Goal: Information Seeking & Learning: Learn about a topic

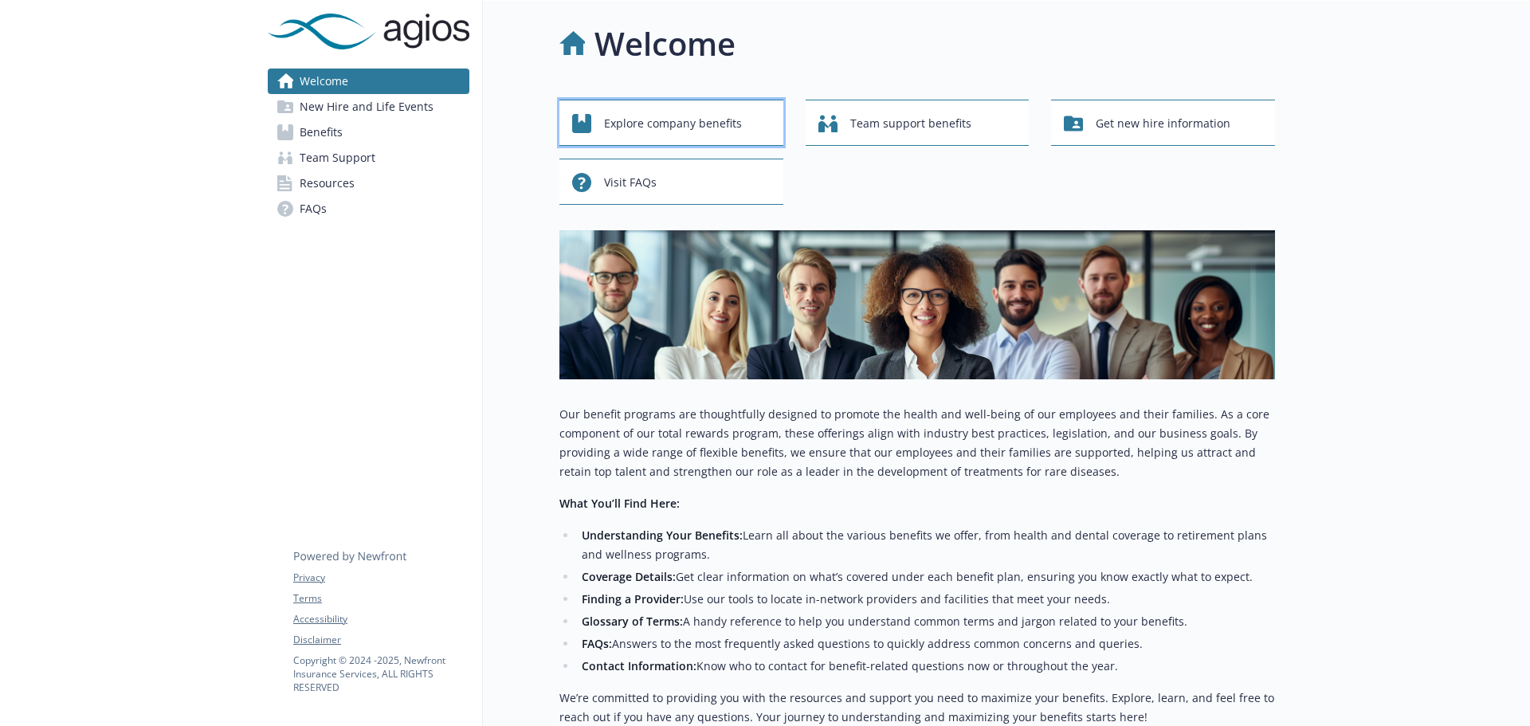
click at [638, 112] on span "Explore company benefits" at bounding box center [673, 123] width 138 height 30
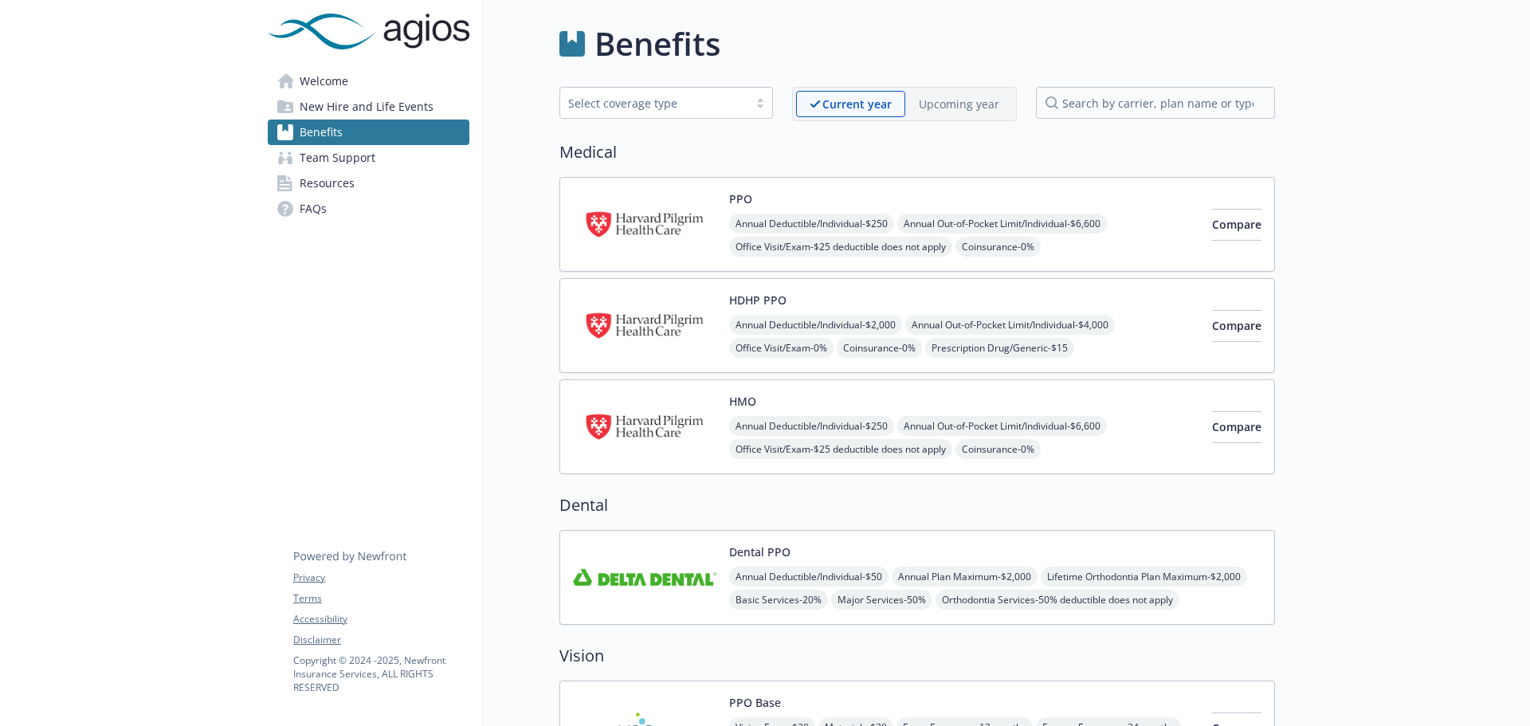
click at [954, 98] on p "Upcoming year" at bounding box center [959, 104] width 80 height 17
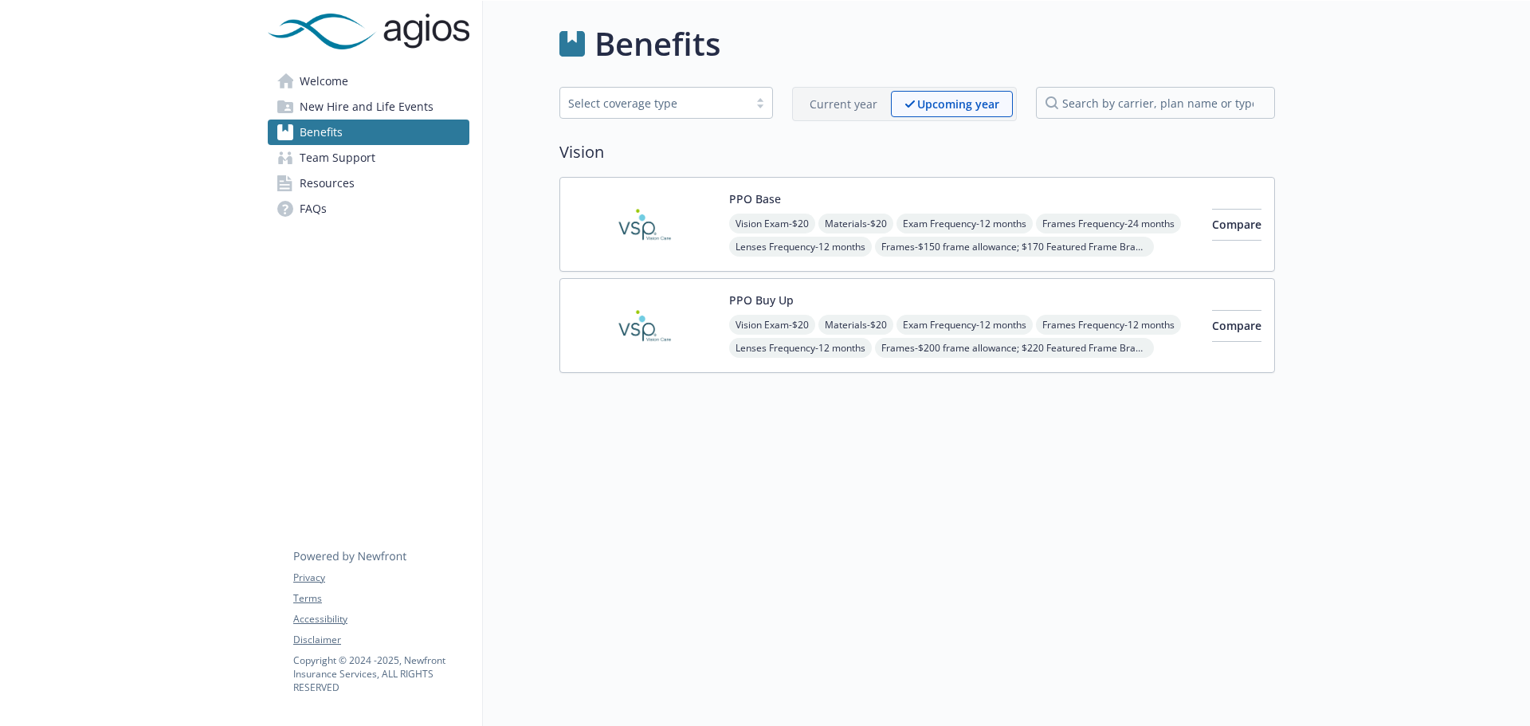
click at [838, 96] on p "Current year" at bounding box center [844, 104] width 68 height 17
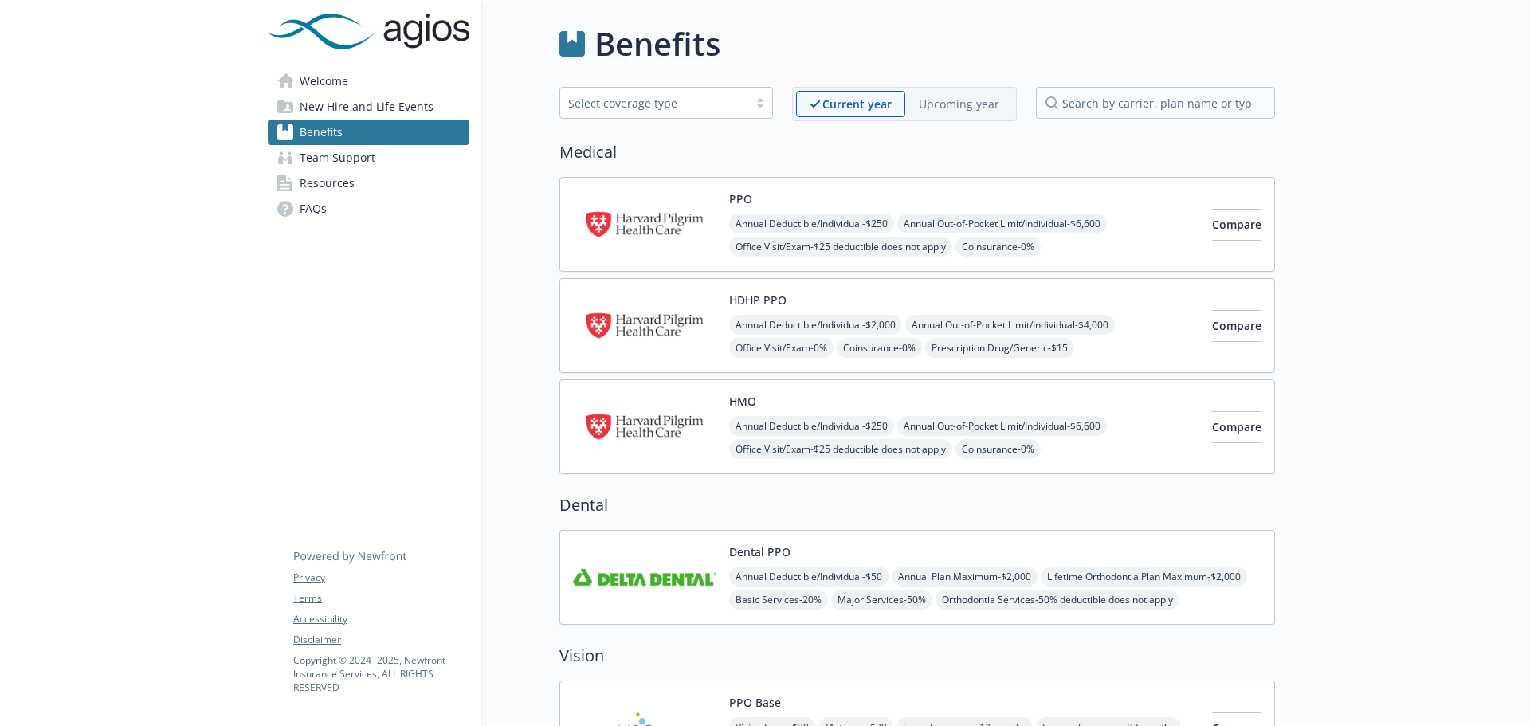
click at [324, 155] on span "Team Support" at bounding box center [338, 158] width 76 height 26
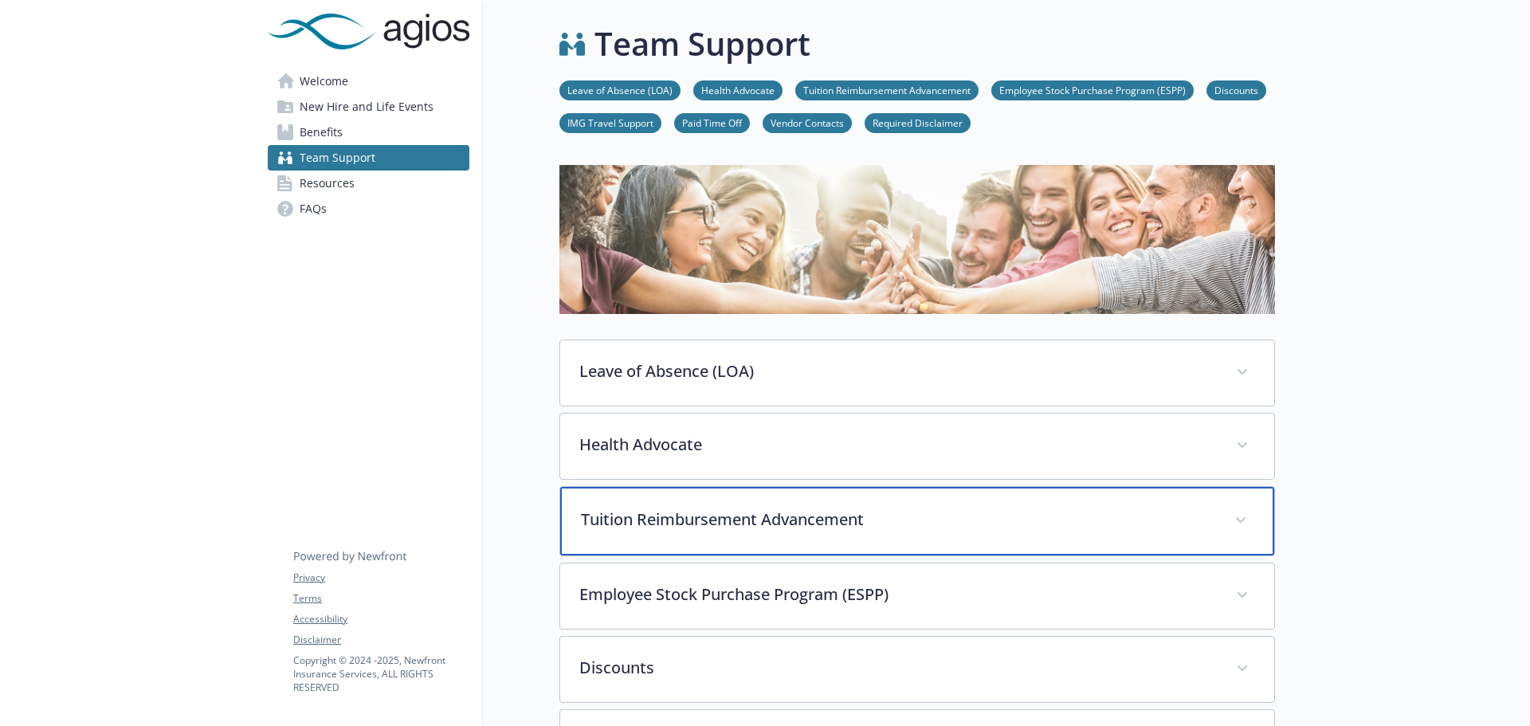
click at [686, 514] on p "Tuition Reimbursement Advancement" at bounding box center [898, 520] width 634 height 24
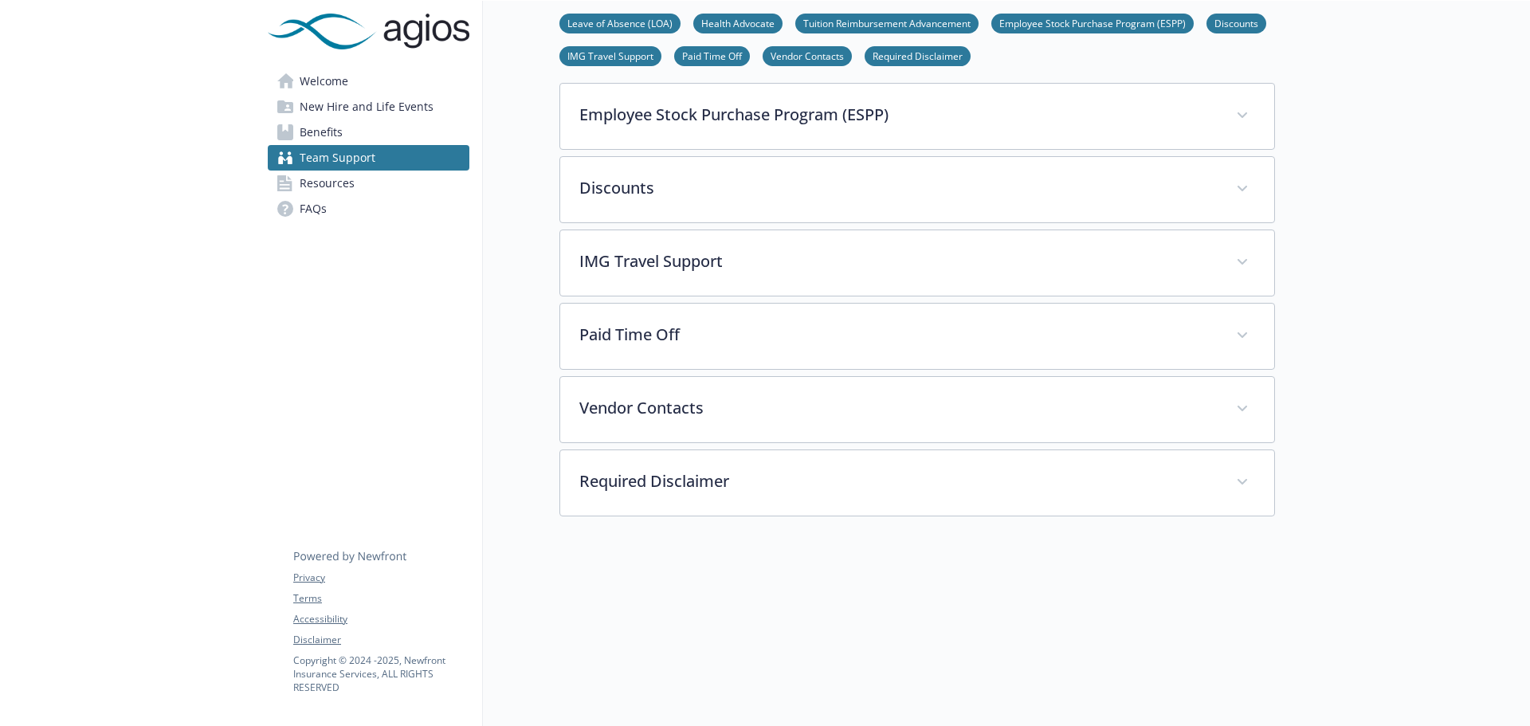
scroll to position [717, 0]
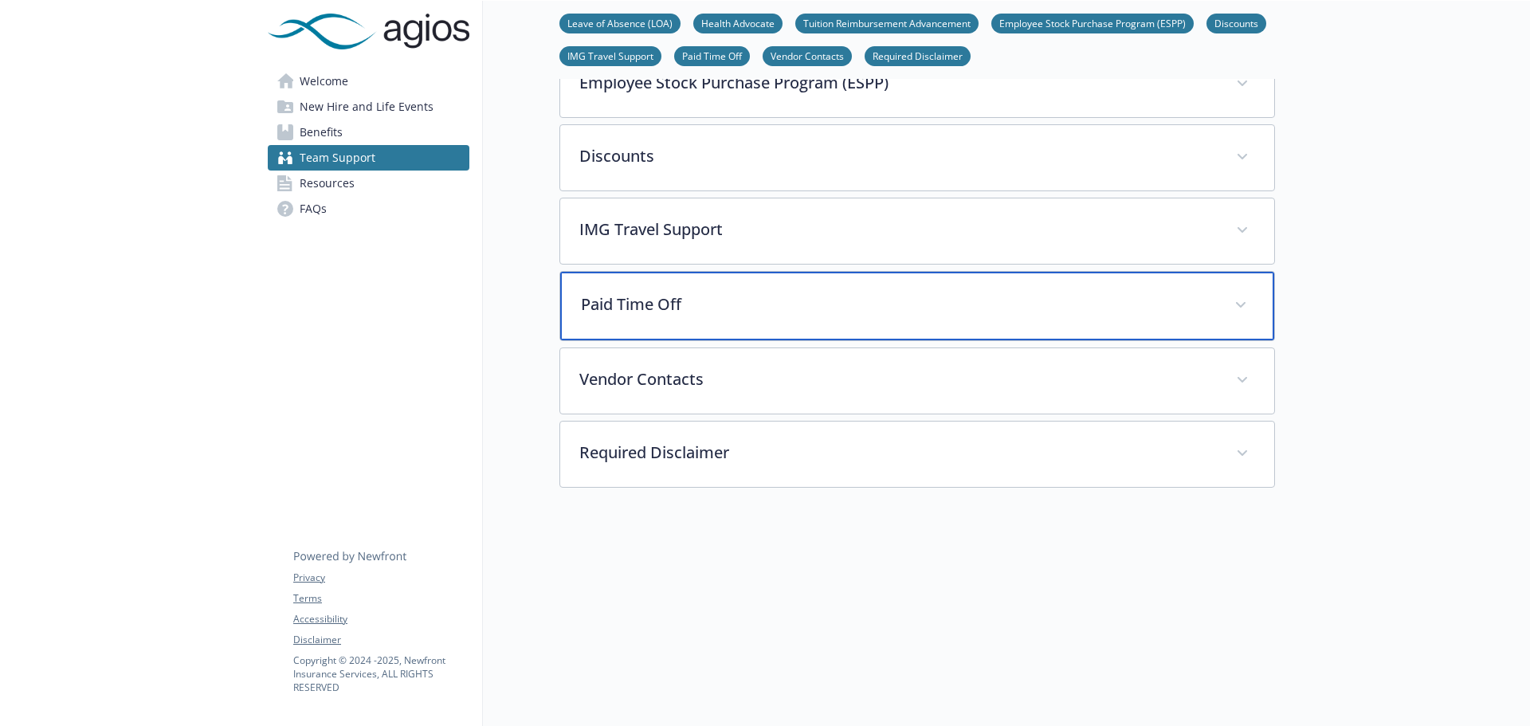
click at [629, 294] on p "Paid Time Off" at bounding box center [898, 304] width 634 height 24
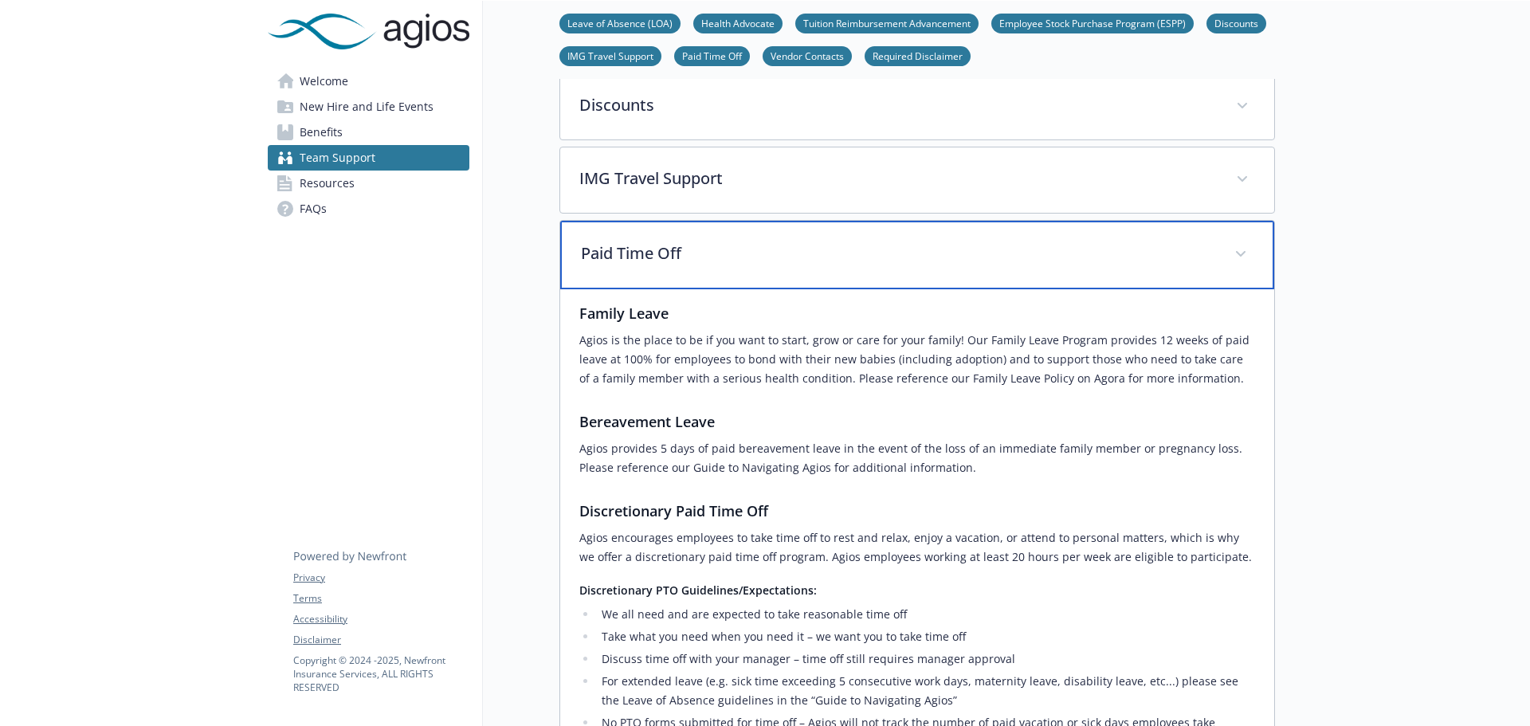
scroll to position [797, 0]
